Goal: Check status: Check status

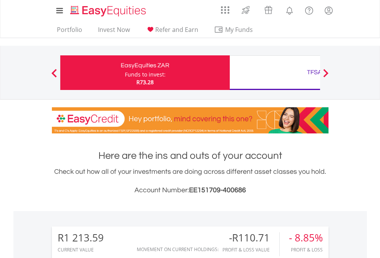
scroll to position [74, 121]
click at [125, 73] on div "Funds to invest:" at bounding box center [145, 75] width 41 height 8
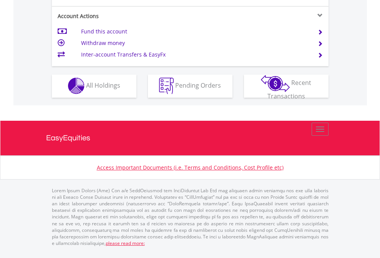
scroll to position [719, 0]
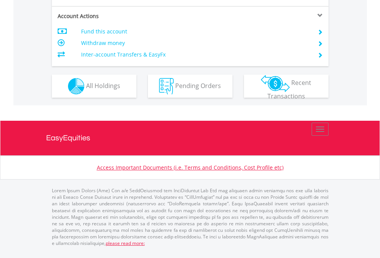
scroll to position [721, 0]
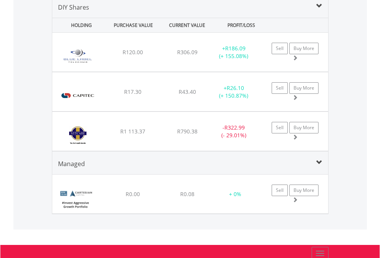
scroll to position [743, 0]
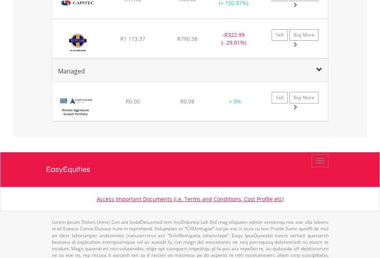
scroll to position [55, 0]
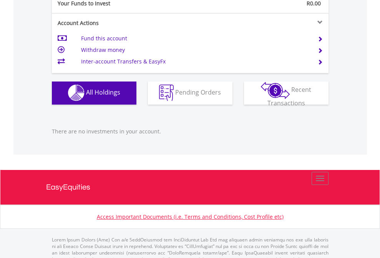
scroll to position [761, 0]
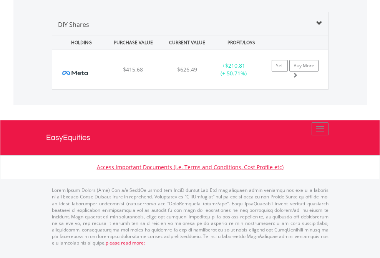
scroll to position [74, 121]
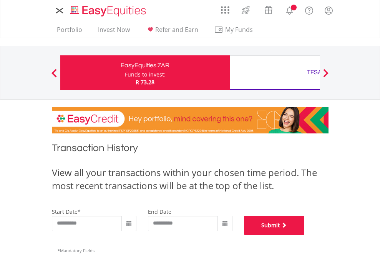
click at [305, 235] on button "Submit" at bounding box center [274, 225] width 61 height 19
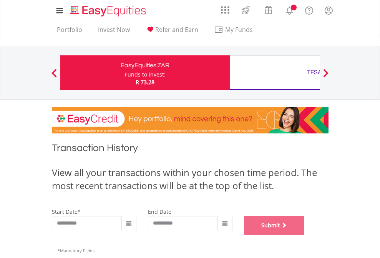
scroll to position [312, 0]
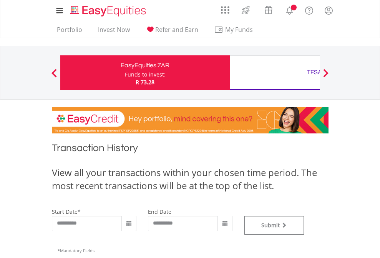
click at [275, 73] on div "TFSA" at bounding box center [314, 72] width 160 height 11
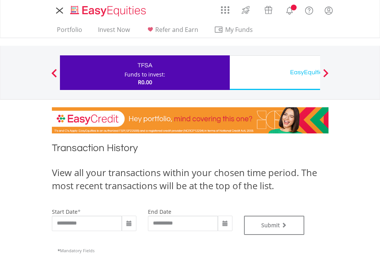
type input "**********"
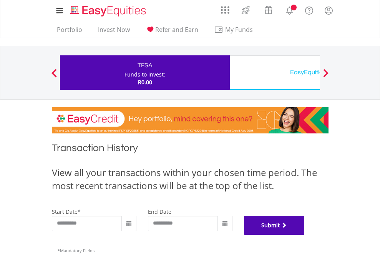
click at [305, 235] on button "Submit" at bounding box center [274, 225] width 61 height 19
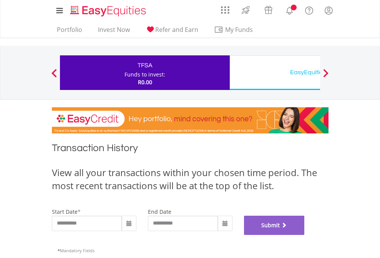
scroll to position [312, 0]
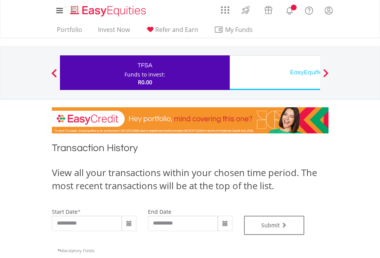
click at [275, 73] on div "EasyEquities USD" at bounding box center [314, 72] width 160 height 11
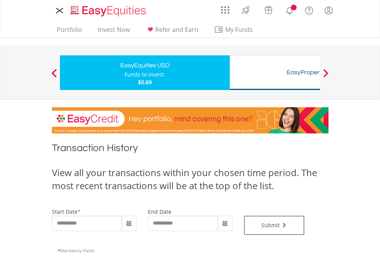
type input "**********"
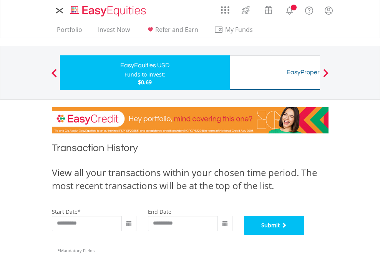
click at [305, 235] on button "Submit" at bounding box center [274, 225] width 61 height 19
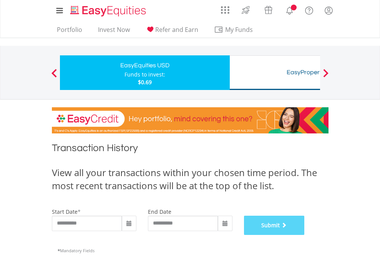
scroll to position [312, 0]
